Goal: Navigation & Orientation: Find specific page/section

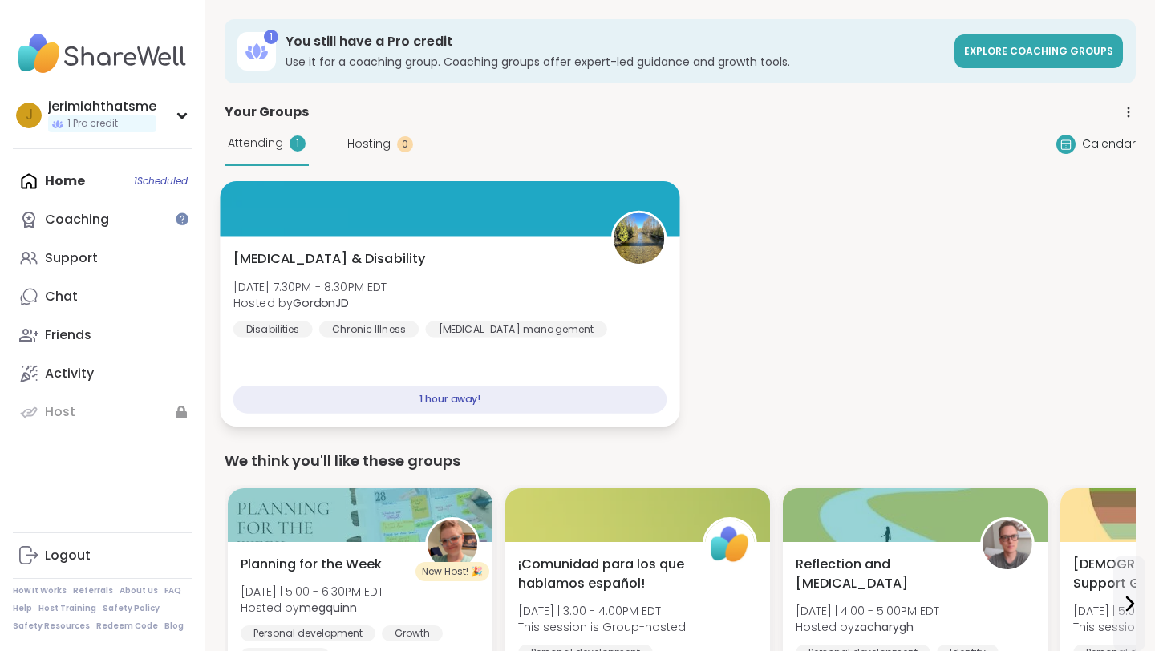
click at [450, 398] on div "1 hour away!" at bounding box center [450, 400] width 434 height 28
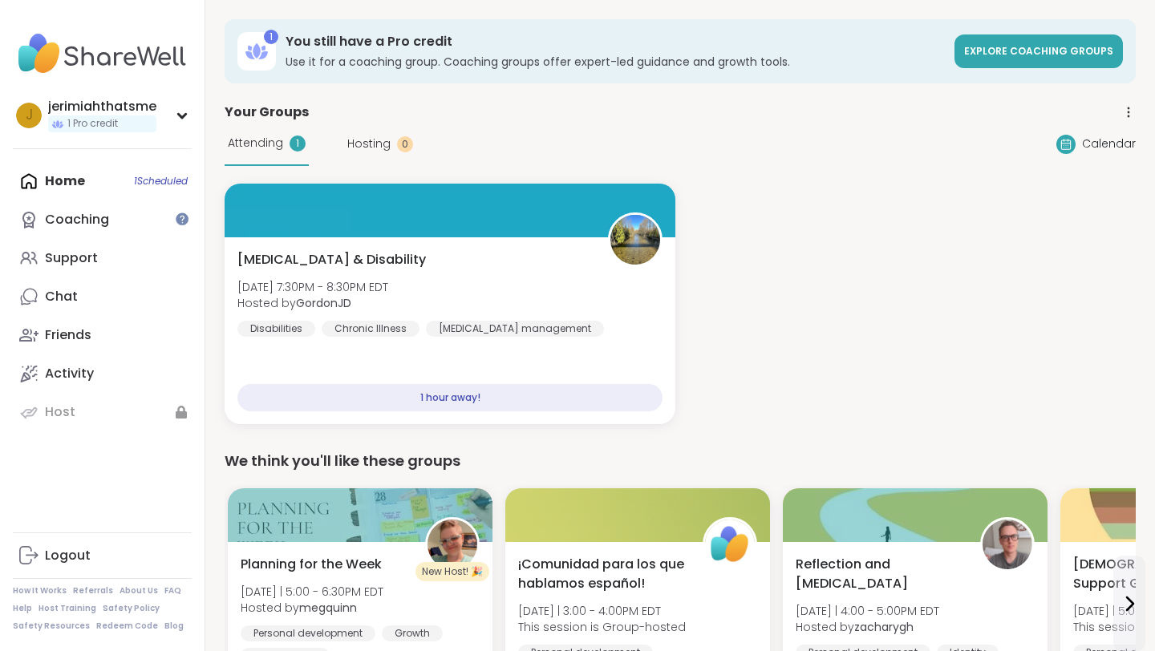
click at [750, 136] on div "Attending 1 Hosting 0 Calendar" at bounding box center [680, 144] width 911 height 44
